Goal: Task Accomplishment & Management: Manage account settings

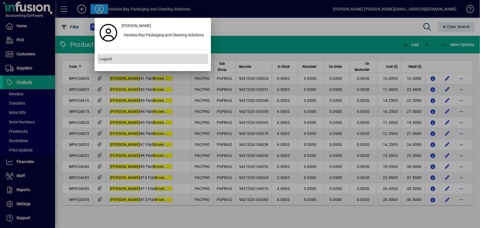
click at [108, 56] on span "Logout" at bounding box center [105, 59] width 12 height 6
